Goal: Task Accomplishment & Management: Manage account settings

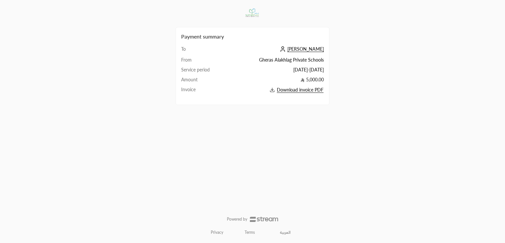
click at [311, 55] on td "[PERSON_NAME]" at bounding box center [274, 51] width 99 height 11
click at [313, 50] on span "[PERSON_NAME]" at bounding box center [306, 49] width 37 height 6
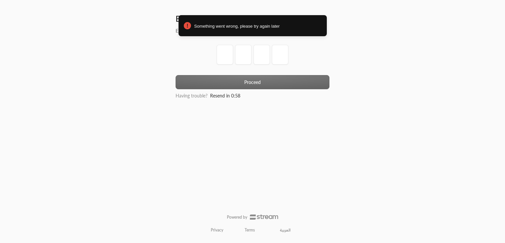
click at [217, 53] on div at bounding box center [253, 60] width 154 height 30
click at [217, 53] on input "tel" at bounding box center [225, 55] width 16 height 20
type input "1"
type input "2"
type input "3"
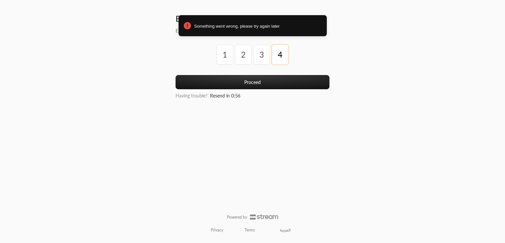
type input "4"
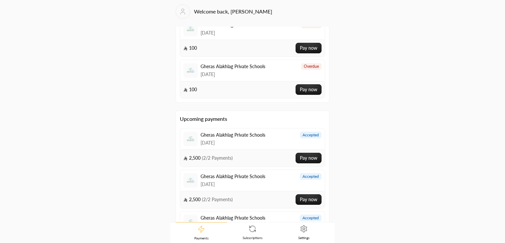
scroll to position [76, 0]
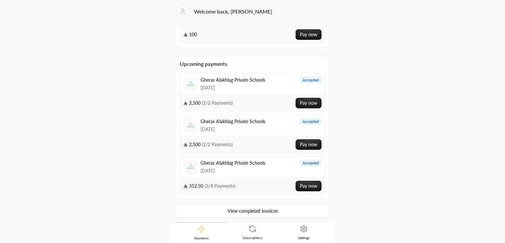
click at [260, 234] on link "Subscriptions" at bounding box center [252, 232] width 51 height 20
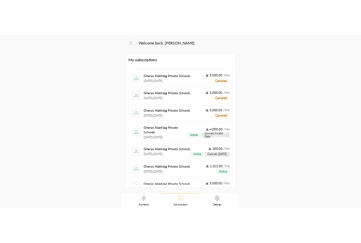
scroll to position [45, 0]
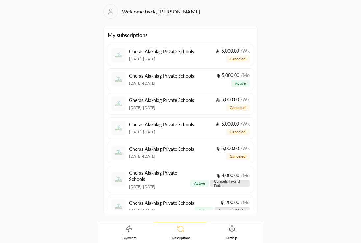
click at [235, 230] on icon at bounding box center [232, 229] width 8 height 8
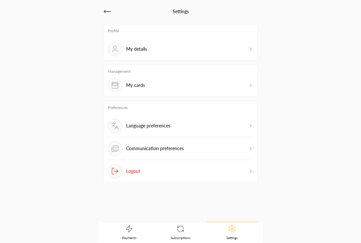
click at [179, 233] on link "Subscriptions" at bounding box center [180, 232] width 51 height 20
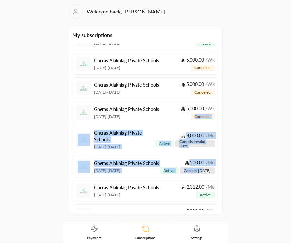
drag, startPoint x: 218, startPoint y: 148, endPoint x: 215, endPoint y: 171, distance: 22.9
click at [215, 171] on div "Gheras Alakhlag Private Schools 21/09/2025 - 21/09/2025 5,000.00 / Wk canceled …" at bounding box center [145, 127] width 145 height 166
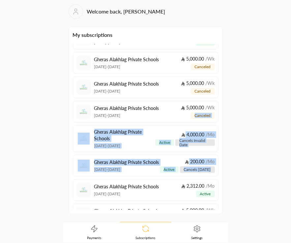
click at [238, 157] on div "Welcome back, محمد رشاد My subscriptions Gheras Alakhlag Private Schools 21/09/…" at bounding box center [145, 121] width 291 height 242
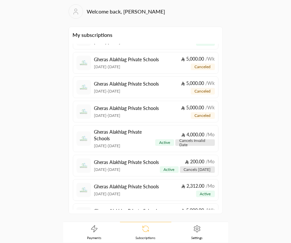
click at [181, 233] on link "Settings" at bounding box center [196, 232] width 51 height 20
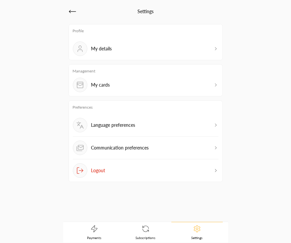
click at [152, 232] on link "Subscriptions" at bounding box center [145, 232] width 51 height 20
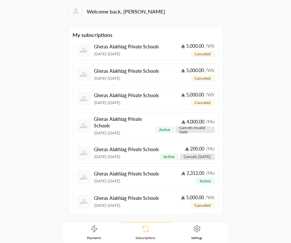
scroll to position [62, 0]
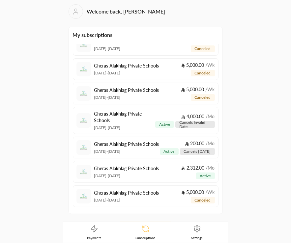
click at [195, 238] on span "Settings" at bounding box center [196, 237] width 11 height 5
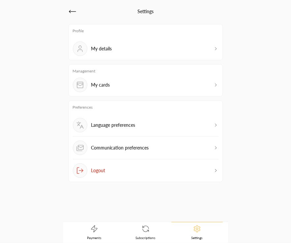
click at [147, 236] on span "Subscriptions" at bounding box center [146, 237] width 20 height 5
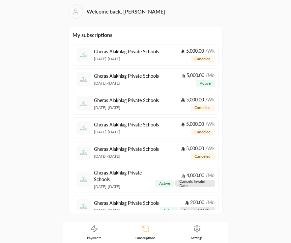
click at [113, 175] on p "Gheras Alakhlag Private Schools" at bounding box center [124, 175] width 61 height 13
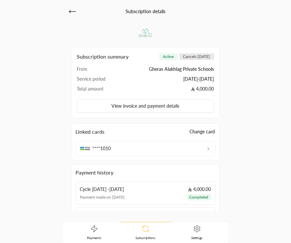
click at [75, 10] on icon at bounding box center [72, 12] width 8 height 8
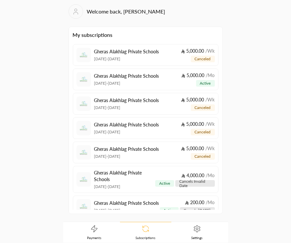
scroll to position [38, 0]
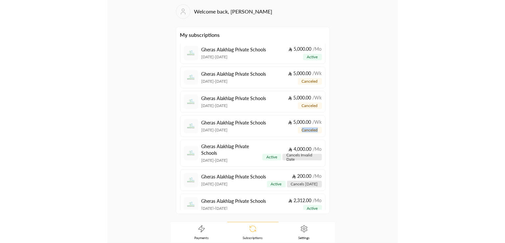
scroll to position [56, 0]
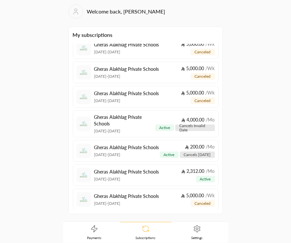
click at [254, 167] on div "Welcome back, محمد رشاد My subscriptions Gheras Alakhlag Private Schools 21/09/…" at bounding box center [145, 121] width 291 height 242
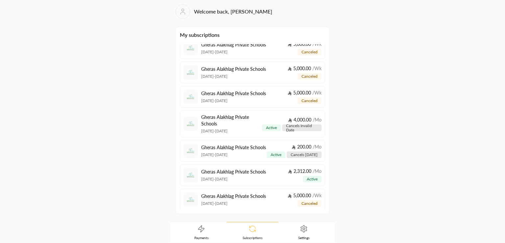
click at [290, 229] on link "Settings" at bounding box center [303, 232] width 51 height 20
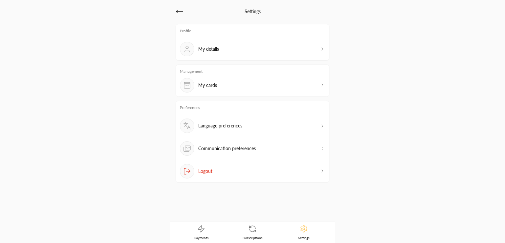
click at [290, 82] on div "My cards" at bounding box center [252, 85] width 145 height 14
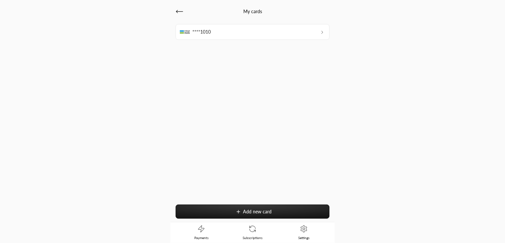
click at [234, 207] on button "Add new card" at bounding box center [253, 211] width 154 height 14
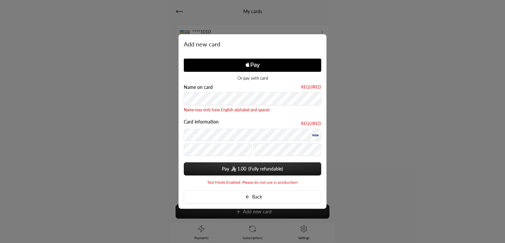
click at [232, 90] on div "Name on card Required Name may only have English alphabet and spaces" at bounding box center [253, 99] width 138 height 28
click at [199, 153] on div "Card information Required" at bounding box center [253, 138] width 138 height 39
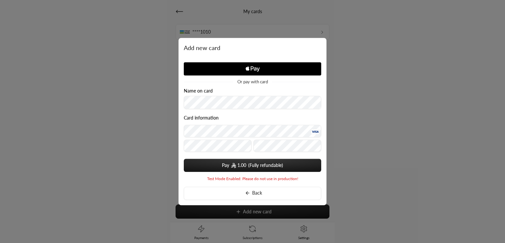
click at [241, 163] on span "1.00" at bounding box center [242, 165] width 9 height 7
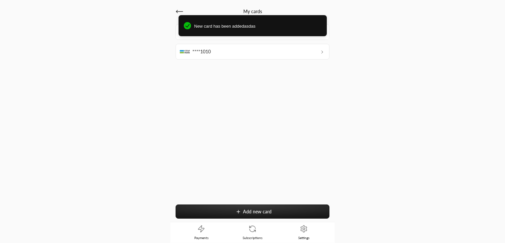
click at [259, 30] on div "New card has been addedasdas" at bounding box center [253, 25] width 148 height 21
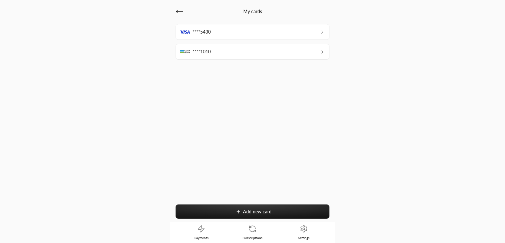
click at [177, 11] on icon at bounding box center [180, 12] width 8 height 8
click at [257, 207] on button "Add new card" at bounding box center [253, 211] width 154 height 14
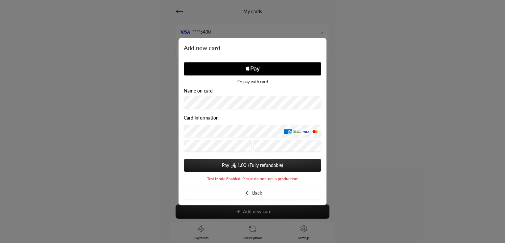
click at [330, 45] on div at bounding box center [252, 121] width 505 height 243
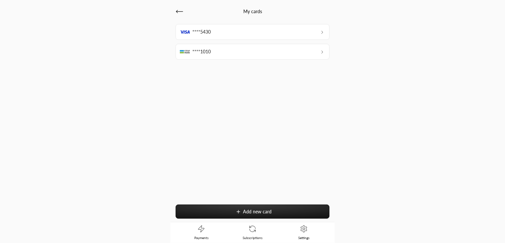
click at [237, 16] on div "My cards" at bounding box center [253, 11] width 154 height 14
click at [212, 16] on div "My cards" at bounding box center [253, 11] width 154 height 14
click at [242, 33] on div "****5430" at bounding box center [253, 32] width 154 height 16
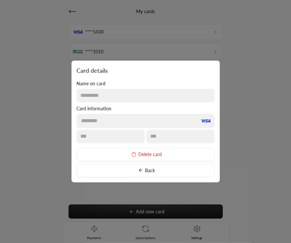
click at [143, 154] on button "Delete card" at bounding box center [146, 154] width 138 height 13
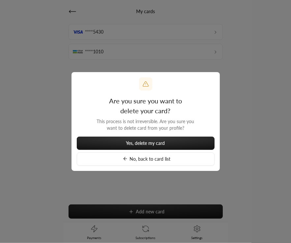
click at [141, 145] on span "Yes, delete my card" at bounding box center [145, 143] width 39 height 6
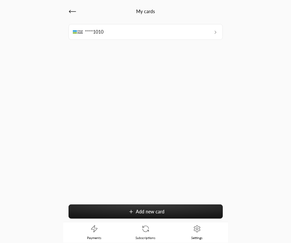
click at [116, 31] on div "****1010" at bounding box center [145, 32] width 154 height 16
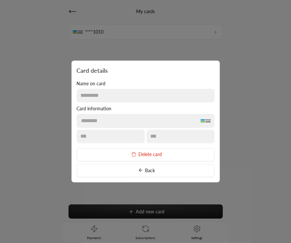
click at [145, 154] on button "Delete card" at bounding box center [146, 154] width 138 height 13
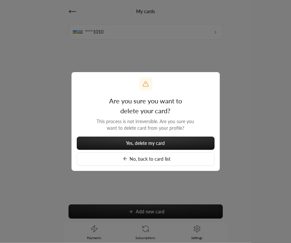
click at [134, 144] on span "Yes, delete my card" at bounding box center [145, 143] width 39 height 6
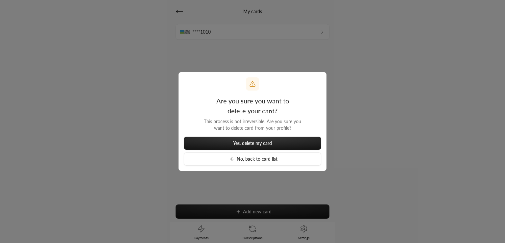
click at [246, 161] on button "No, back to card list" at bounding box center [253, 158] width 138 height 13
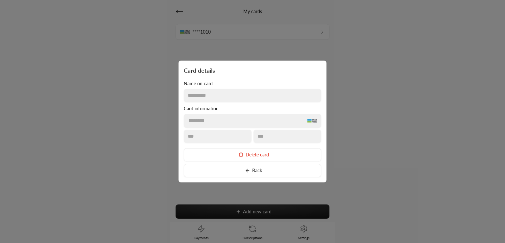
click at [242, 167] on button "Back" at bounding box center [253, 170] width 138 height 13
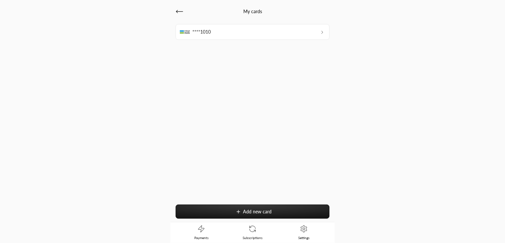
click at [252, 233] on link "Subscriptions" at bounding box center [252, 232] width 51 height 20
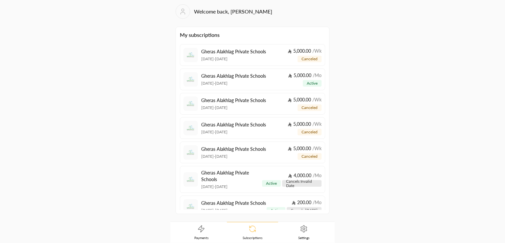
click at [208, 233] on link "Payments" at bounding box center [201, 232] width 51 height 20
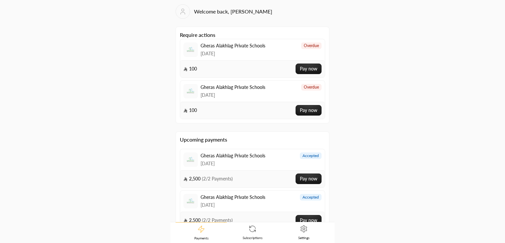
click at [260, 231] on link "Subscriptions" at bounding box center [252, 232] width 51 height 20
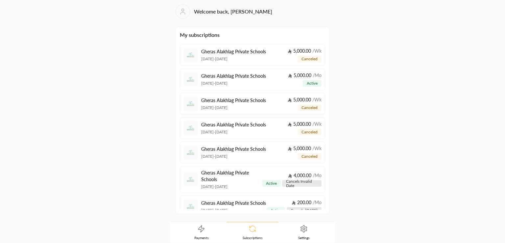
click at [321, 226] on link "Settings" at bounding box center [303, 232] width 51 height 20
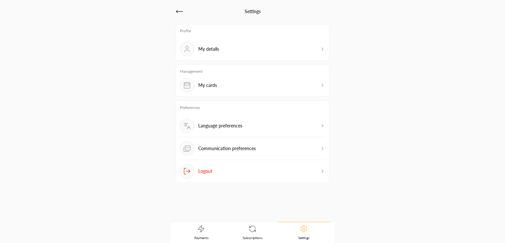
click at [220, 129] on div "Language preferences" at bounding box center [211, 125] width 63 height 14
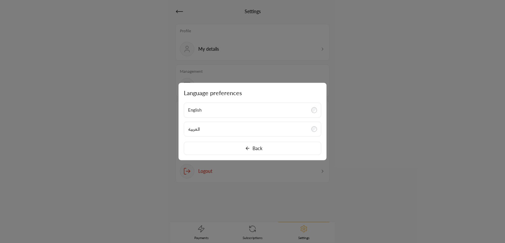
click at [240, 129] on label "العربية" at bounding box center [253, 128] width 138 height 15
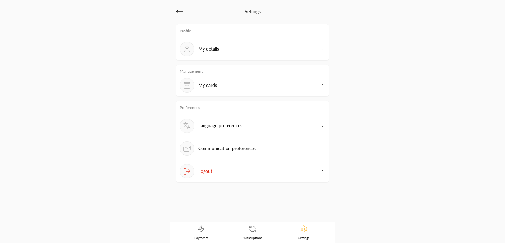
click at [246, 47] on div "My details" at bounding box center [252, 49] width 145 height 14
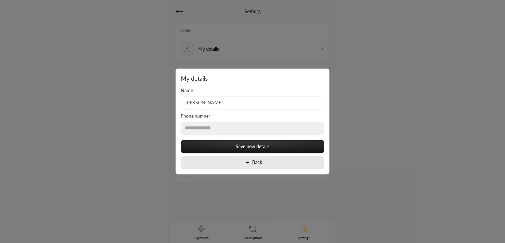
click at [288, 167] on button "Back" at bounding box center [252, 162] width 143 height 13
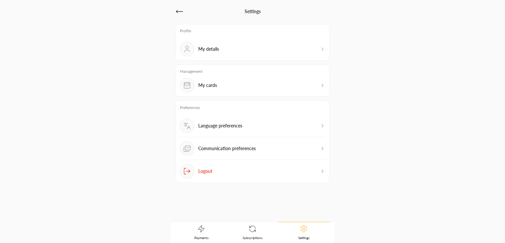
click at [237, 80] on div "My cards" at bounding box center [252, 85] width 145 height 14
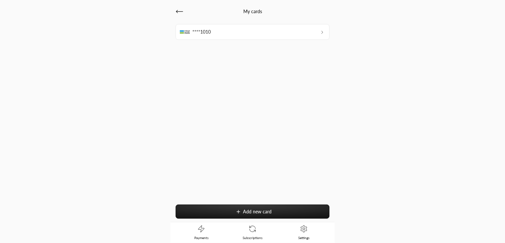
click at [251, 236] on span "Subscriptions" at bounding box center [253, 237] width 20 height 5
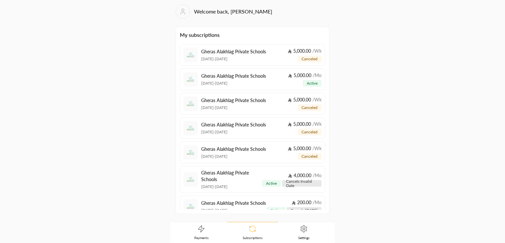
click at [201, 232] on icon at bounding box center [201, 229] width 8 height 8
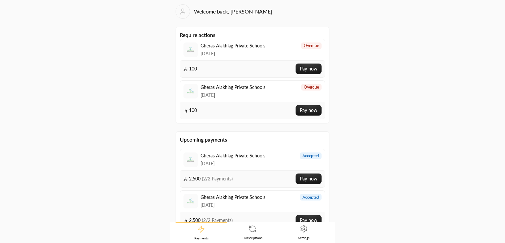
click at [304, 226] on icon at bounding box center [304, 229] width 8 height 8
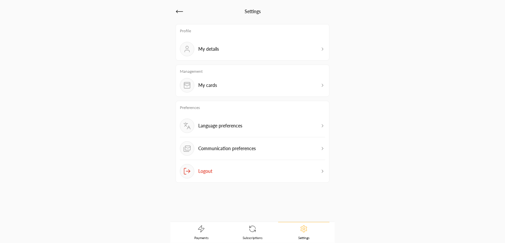
click at [260, 86] on div "My cards" at bounding box center [252, 85] width 145 height 14
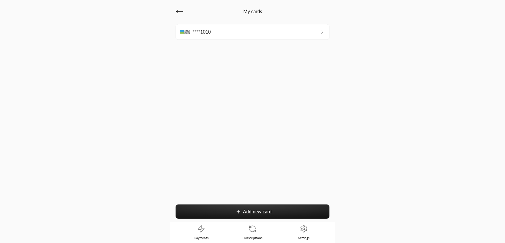
click at [255, 210] on span "Add new card" at bounding box center [257, 212] width 29 height 6
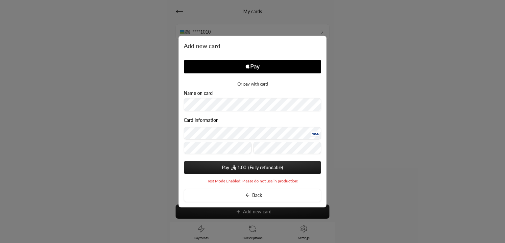
click at [230, 170] on button "Pay 1.00" at bounding box center [253, 167] width 138 height 13
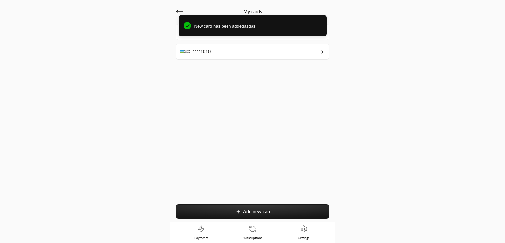
click at [411, 115] on div "My cards ****5430 ****1010 Add new card Payments Subscriptions Settings" at bounding box center [252, 121] width 505 height 243
